Goal: Check status: Check status

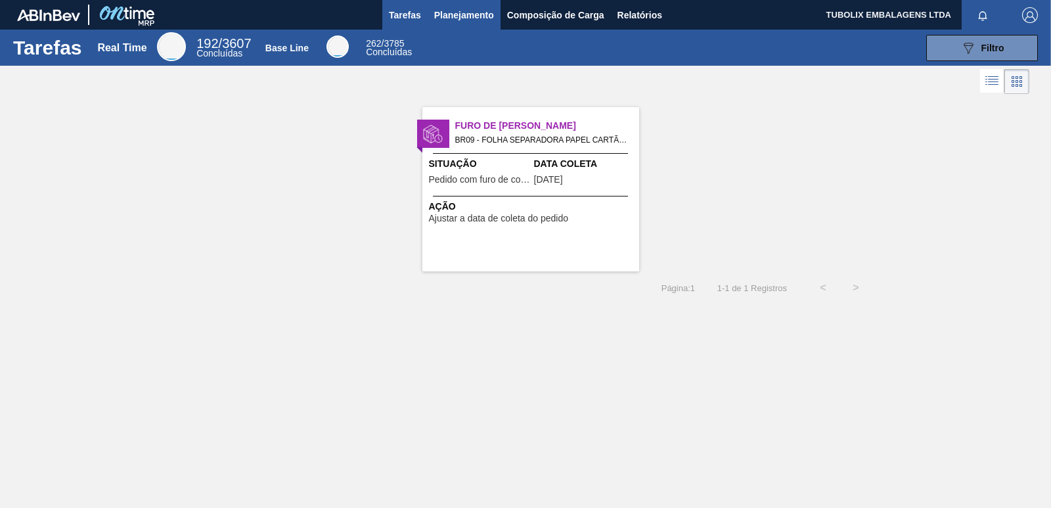
click at [450, 14] on span "Planejamento" at bounding box center [464, 15] width 60 height 16
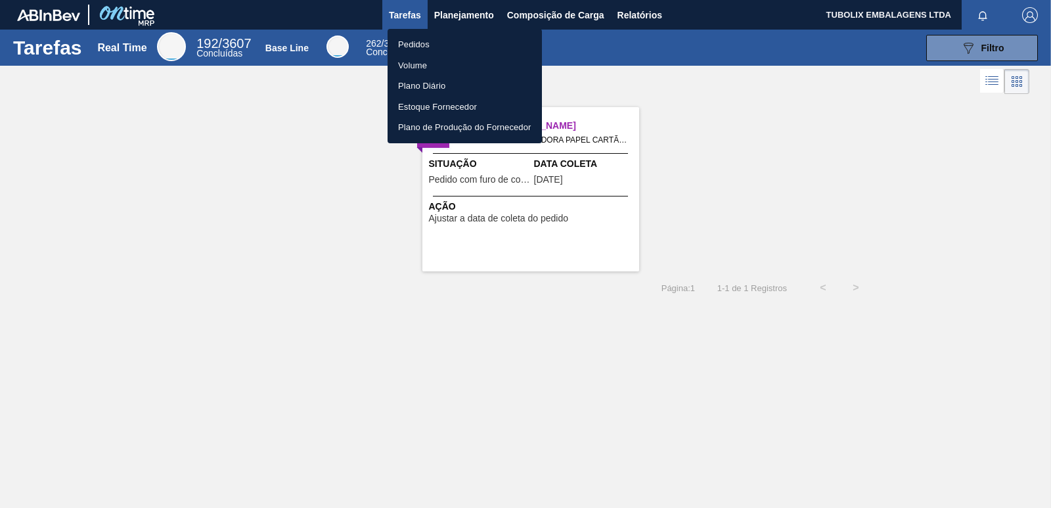
click at [419, 45] on li "Pedidos" at bounding box center [464, 44] width 154 height 21
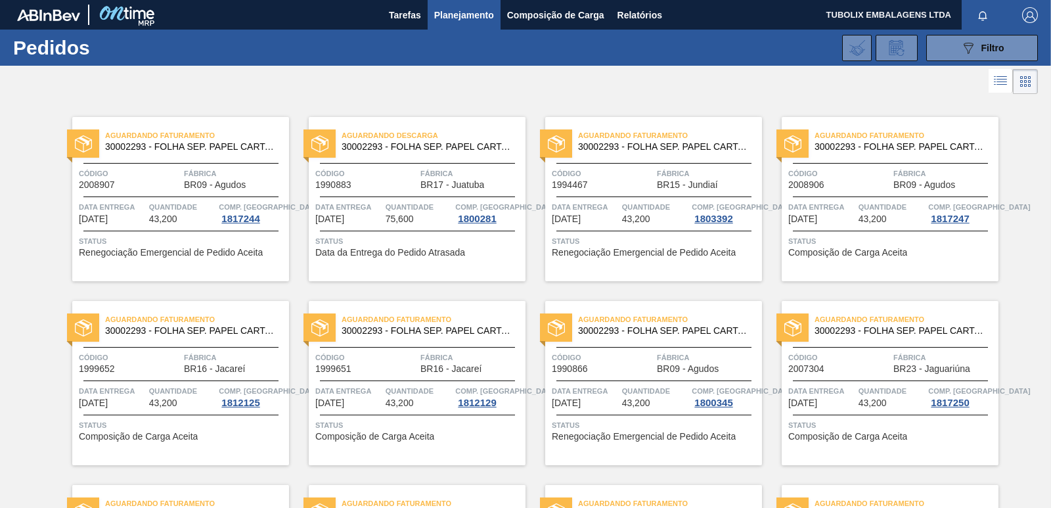
click at [165, 348] on div "Aguardando Faturamento 30002293 - FOLHA SEP. PAPEL CARTAO 1200x1000M 350g Códig…" at bounding box center [180, 383] width 217 height 164
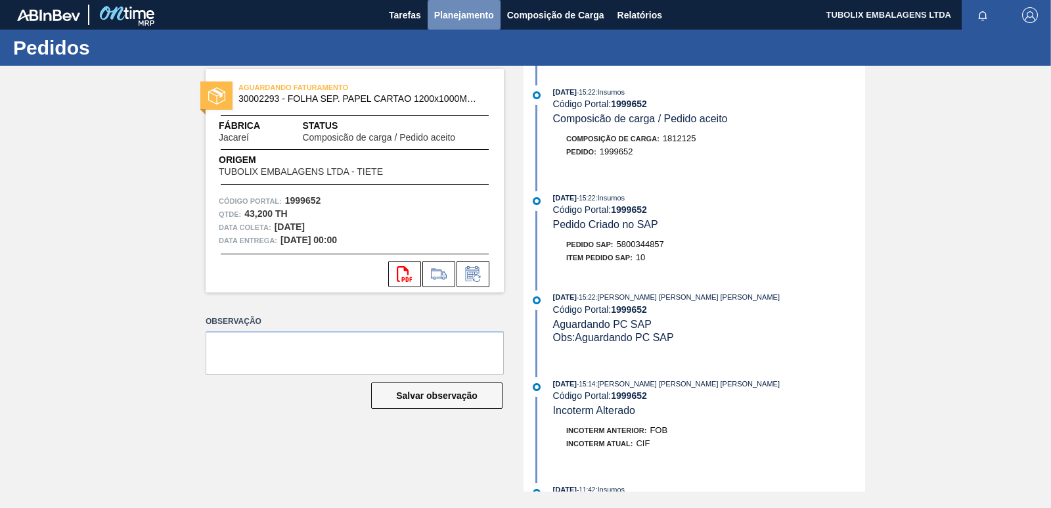
click at [460, 11] on span "Planejamento" at bounding box center [464, 15] width 60 height 16
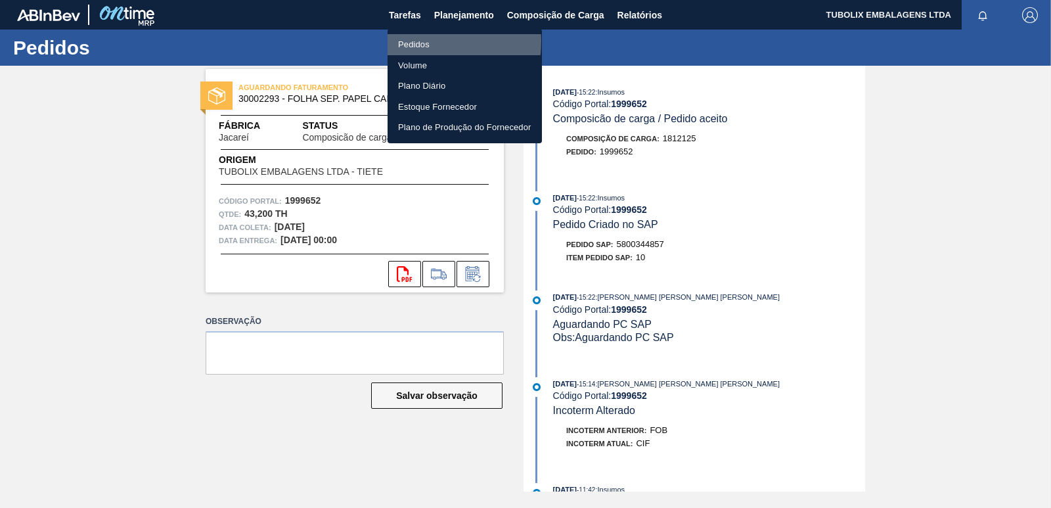
click at [412, 41] on li "Pedidos" at bounding box center [464, 44] width 154 height 21
